Goal: Transaction & Acquisition: Download file/media

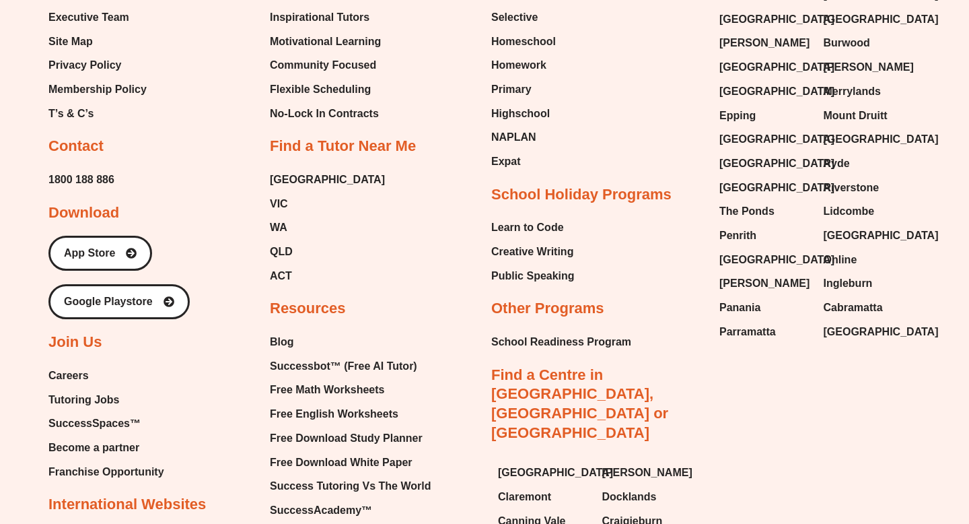
scroll to position [5736, 0]
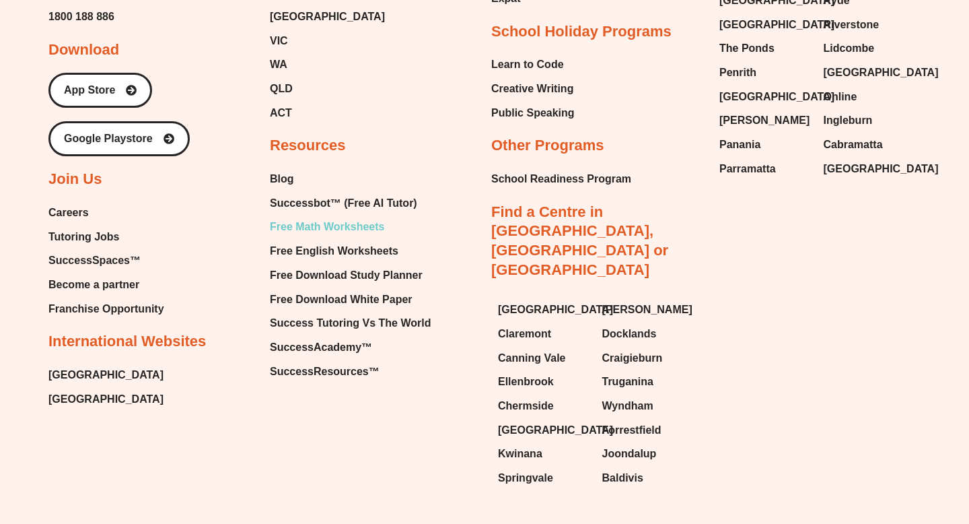
click at [315, 217] on span "Free Math Worksheets" at bounding box center [327, 227] width 114 height 20
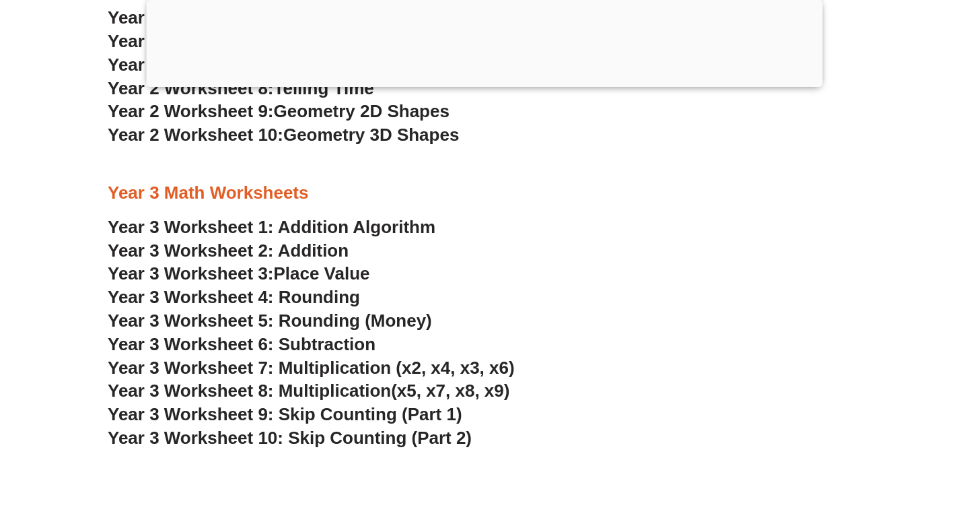
scroll to position [1825, 0]
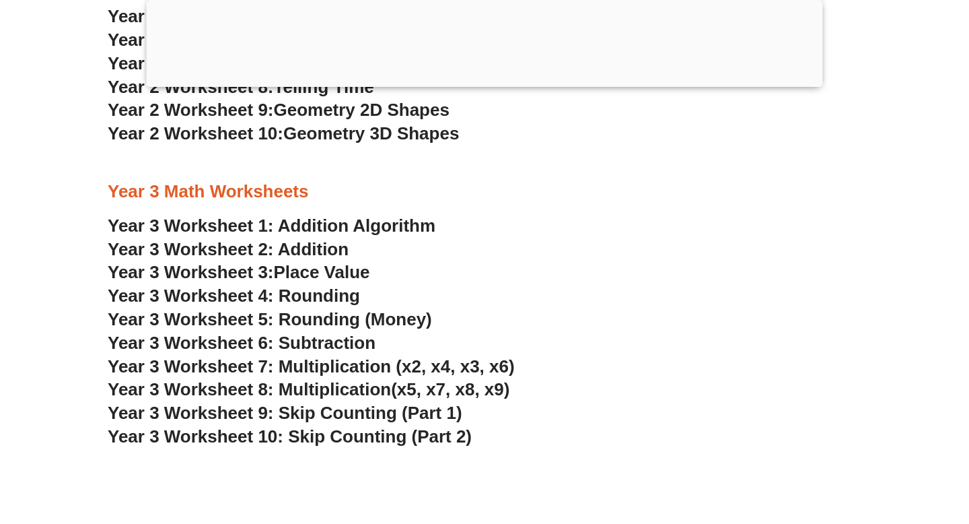
click at [337, 366] on span "Year 3 Worksheet 7: Multiplication (x2, x4, x3, x6)" at bounding box center [311, 366] width 407 height 20
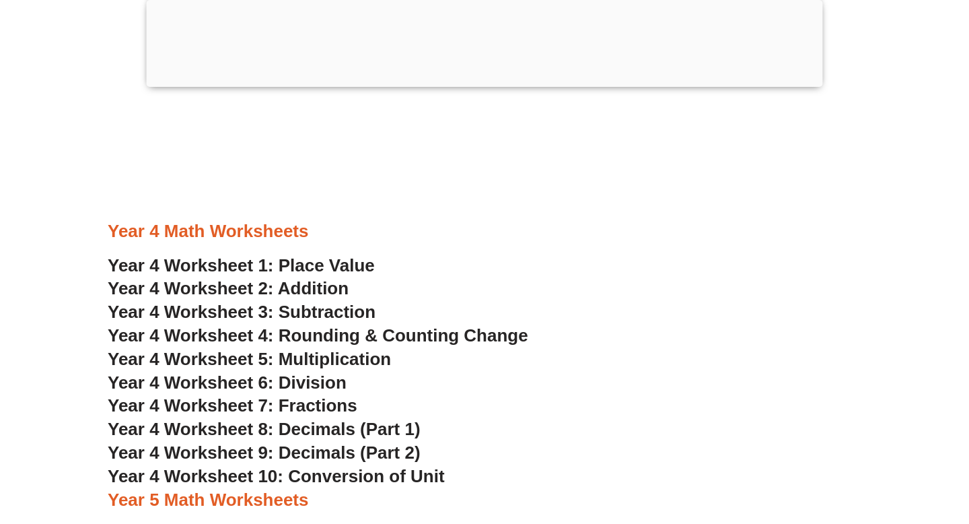
scroll to position [2319, 0]
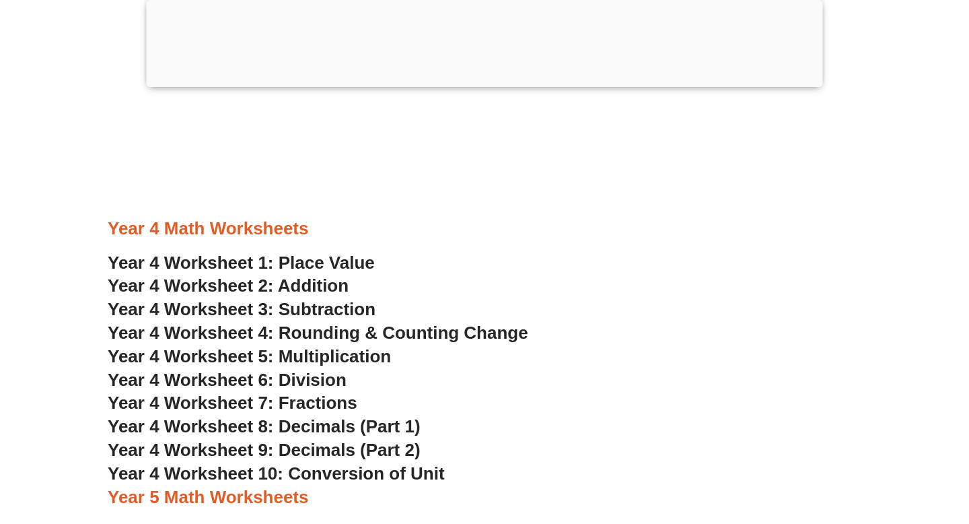
click at [326, 358] on span "Year 4 Worksheet 5: Multiplication" at bounding box center [249, 356] width 283 height 20
